Goal: Use online tool/utility: Utilize a website feature to perform a specific function

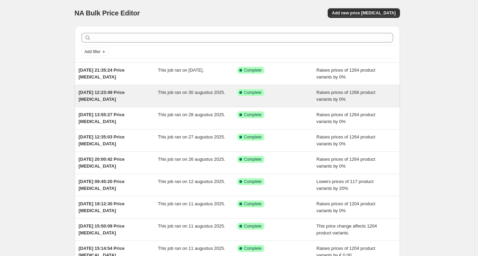
click at [277, 96] on div "Success Complete Complete" at bounding box center [276, 96] width 79 height 14
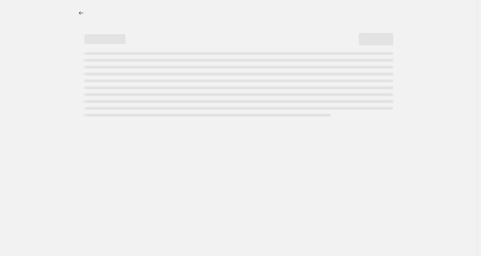
select select "percentage"
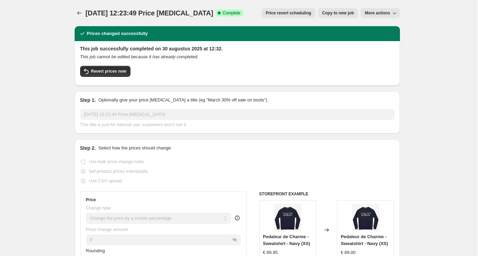
click at [386, 9] on button "More actions" at bounding box center [380, 13] width 39 height 10
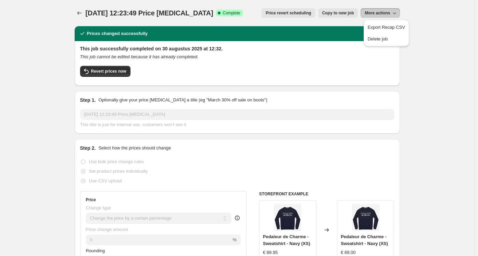
click at [343, 12] on span "Copy to new job" at bounding box center [338, 12] width 32 height 5
select select "percentage"
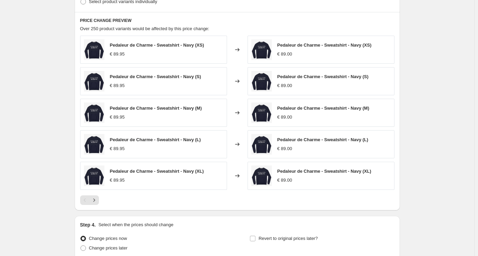
scroll to position [607, 0]
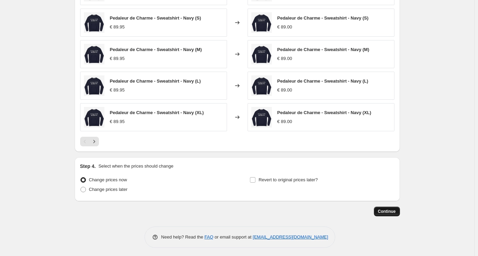
click at [387, 212] on span "Continue" at bounding box center [387, 211] width 18 height 5
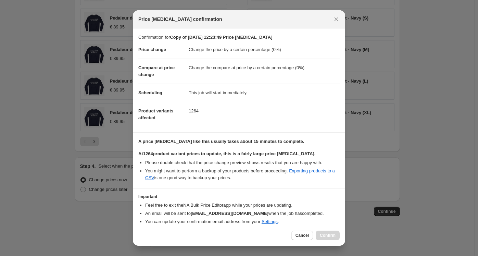
scroll to position [26, 0]
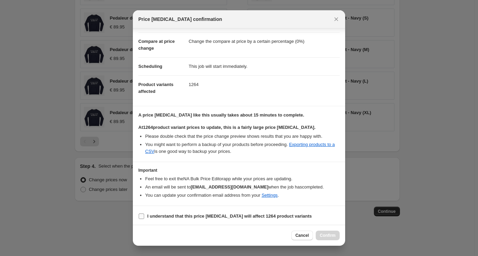
click at [159, 218] on span "I understand that this price change job will affect 1264 product variants" at bounding box center [229, 216] width 165 height 7
click at [144, 218] on input "I understand that this price change job will affect 1264 product variants" at bounding box center [141, 215] width 5 height 5
checkbox input "true"
click at [322, 234] on span "Confirm" at bounding box center [328, 235] width 16 height 5
